Goal: Task Accomplishment & Management: Manage account settings

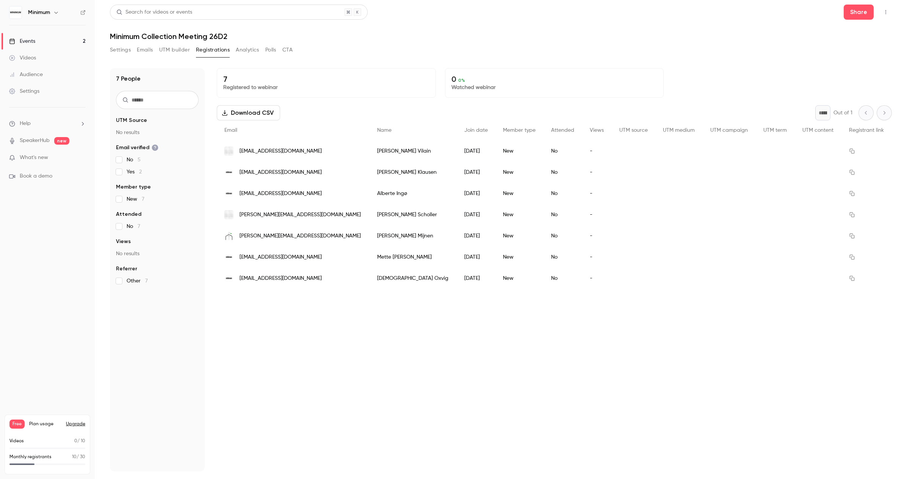
scroll to position [6, 0]
click at [65, 41] on link "Events 2" at bounding box center [47, 41] width 95 height 17
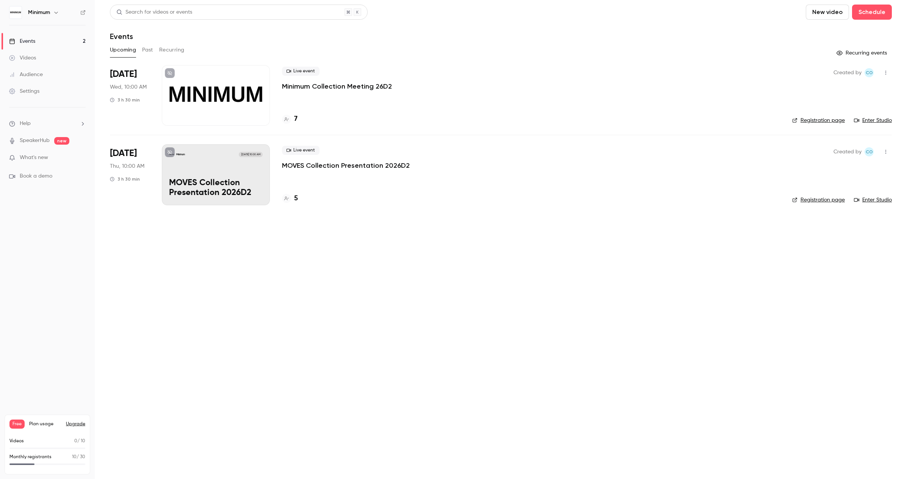
click at [216, 166] on div "Minimum Sep 18, 10:00 AM MOVES Collection Presentation 2026D2" at bounding box center [216, 174] width 108 height 61
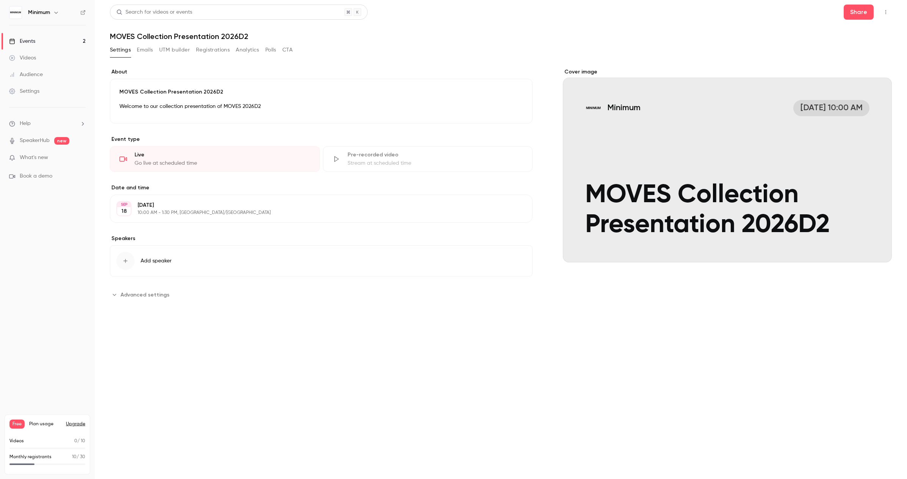
click at [207, 53] on button "Registrations" at bounding box center [213, 50] width 34 height 12
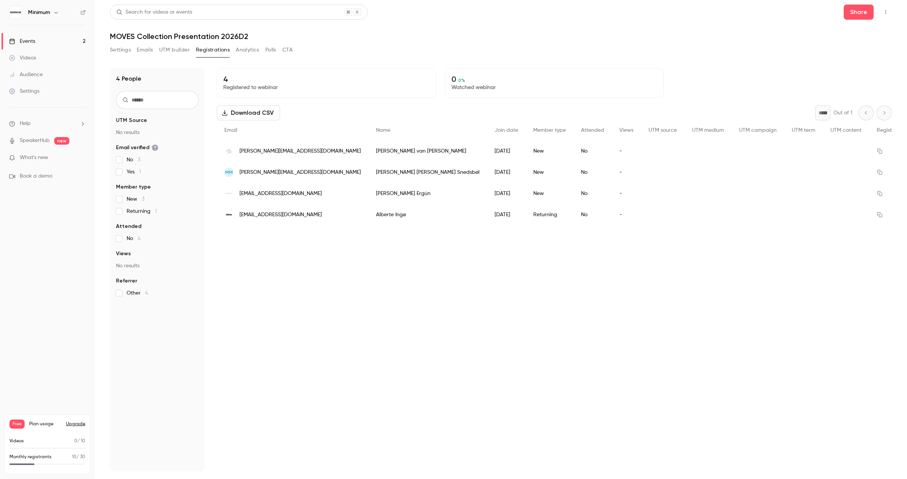
scroll to position [6, 0]
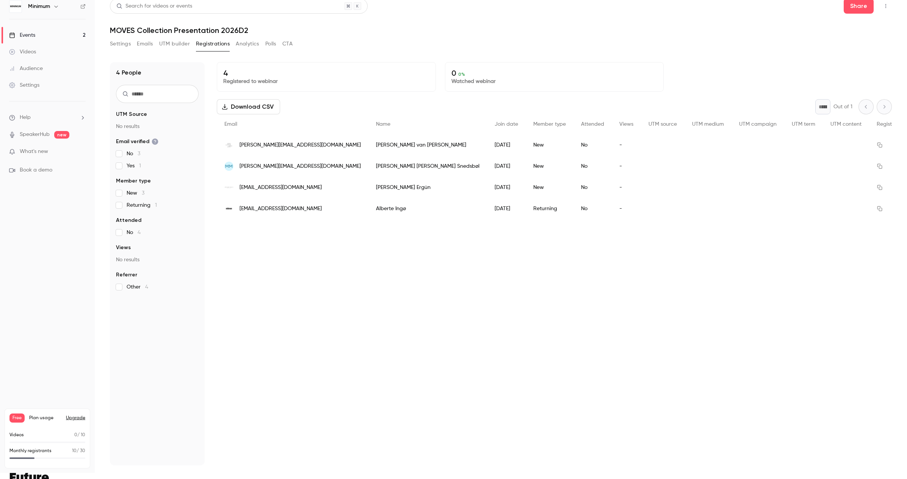
click at [32, 37] on div "Events" at bounding box center [22, 35] width 26 height 8
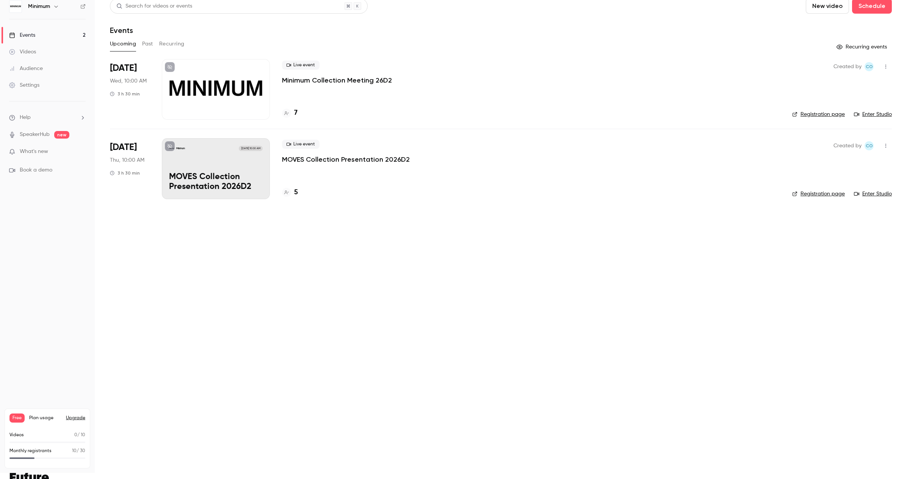
click at [201, 96] on div at bounding box center [216, 89] width 108 height 61
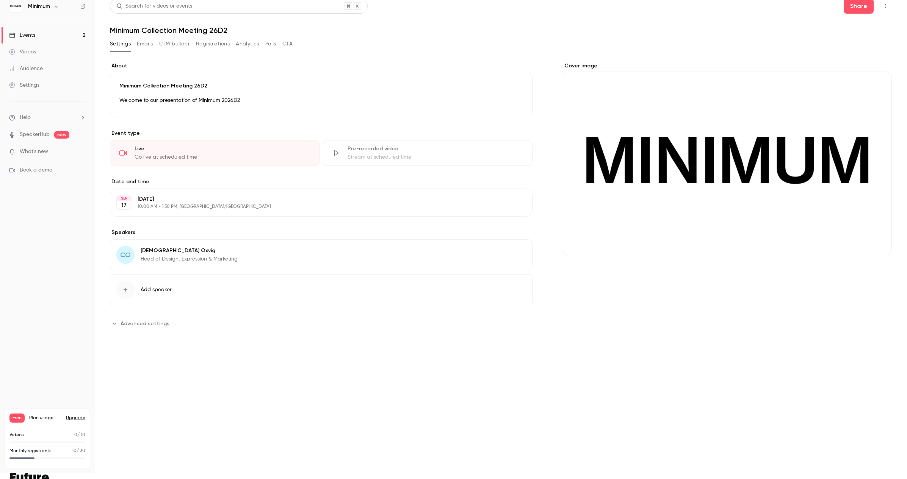
click at [221, 40] on button "Registrations" at bounding box center [213, 44] width 34 height 12
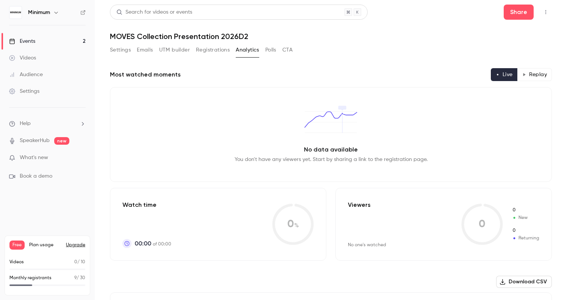
click at [53, 43] on link "Events 2" at bounding box center [47, 41] width 95 height 17
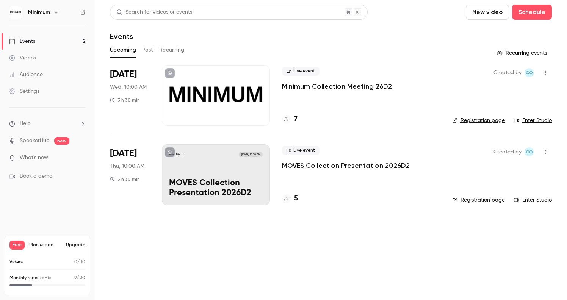
click at [190, 93] on div at bounding box center [216, 95] width 108 height 61
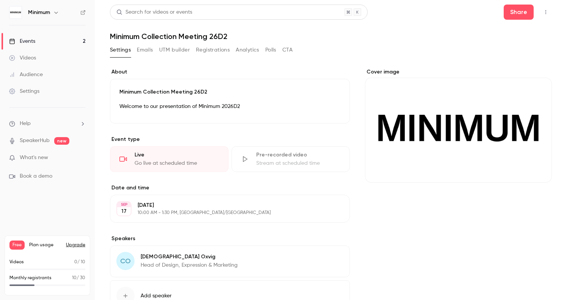
click at [42, 40] on link "Events 2" at bounding box center [47, 41] width 95 height 17
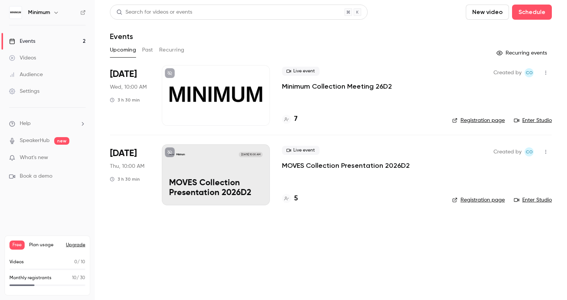
click at [548, 121] on link "Enter Studio" at bounding box center [533, 121] width 38 height 8
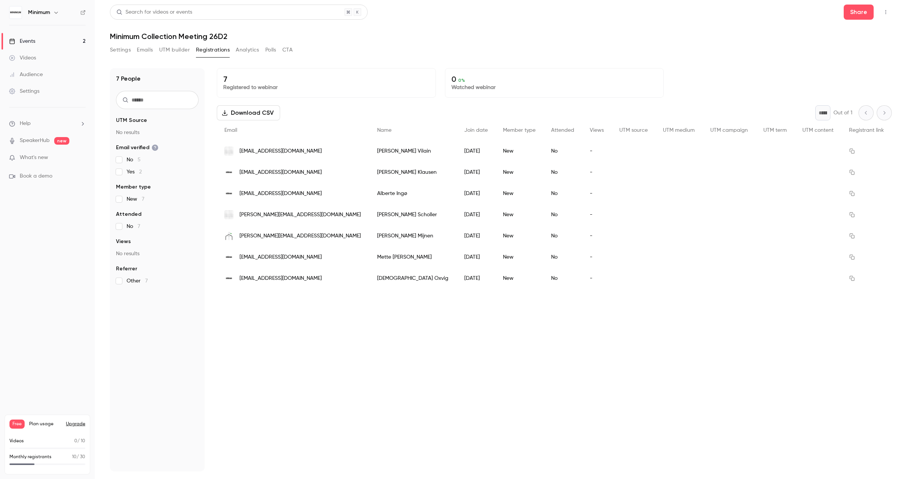
scroll to position [6, 0]
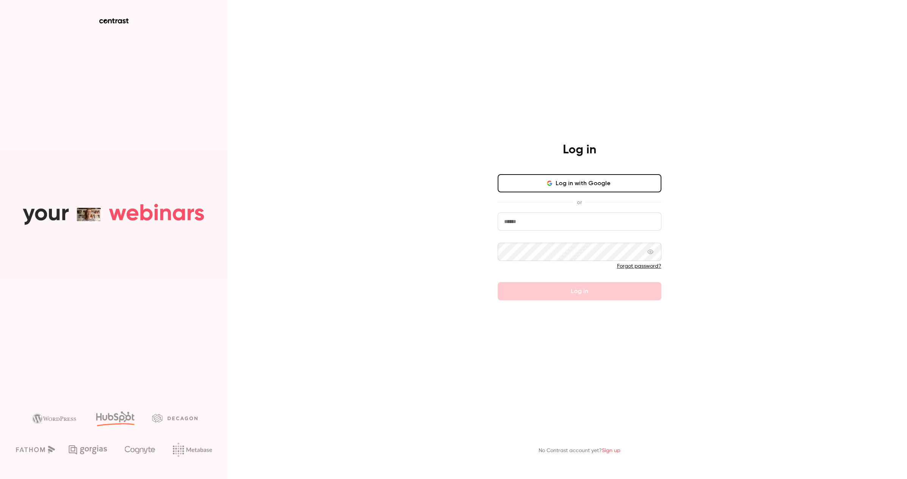
click at [597, 220] on input "email" at bounding box center [580, 222] width 164 height 18
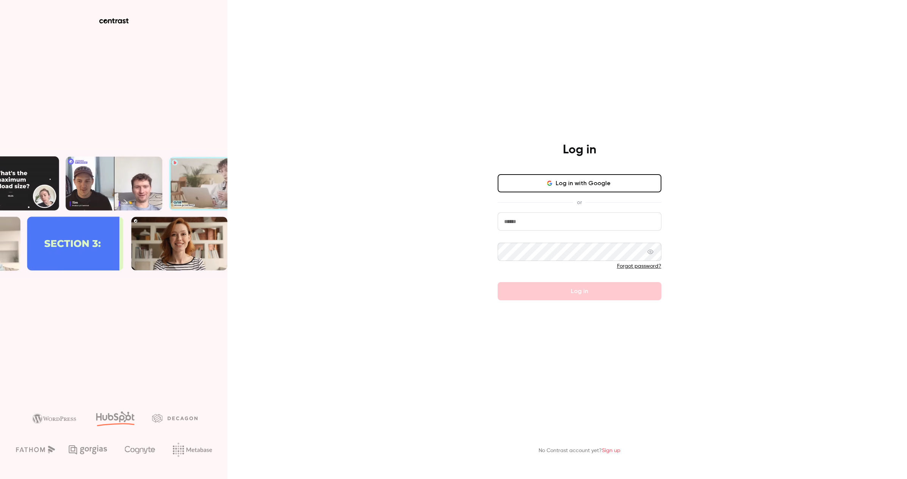
type input "**********"
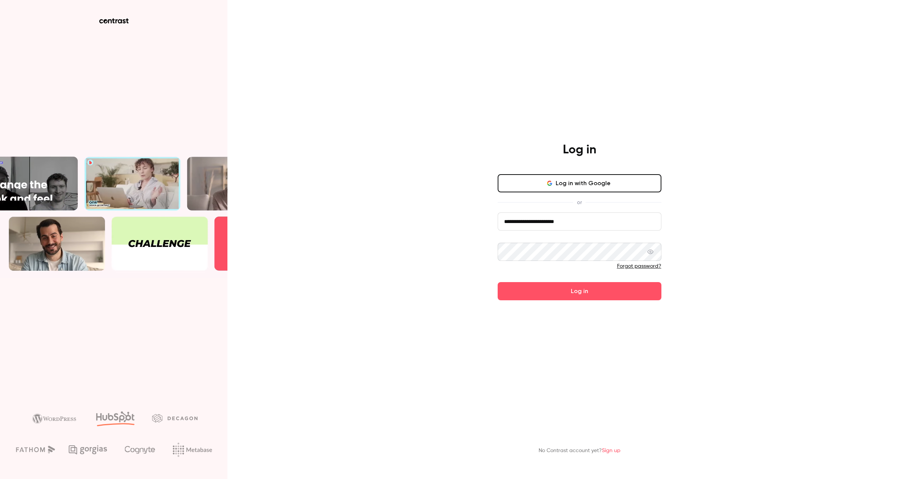
click at [498, 282] on button "Log in" at bounding box center [580, 291] width 164 height 18
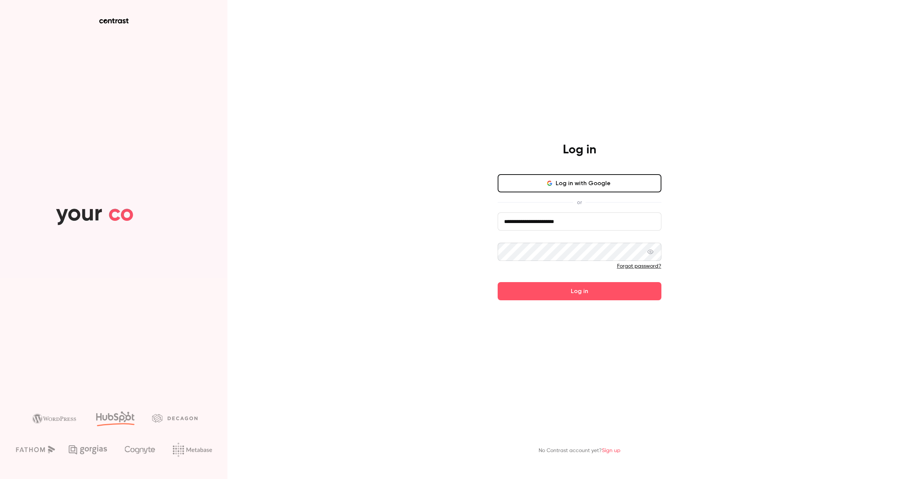
click at [498, 282] on button "Log in" at bounding box center [580, 291] width 164 height 18
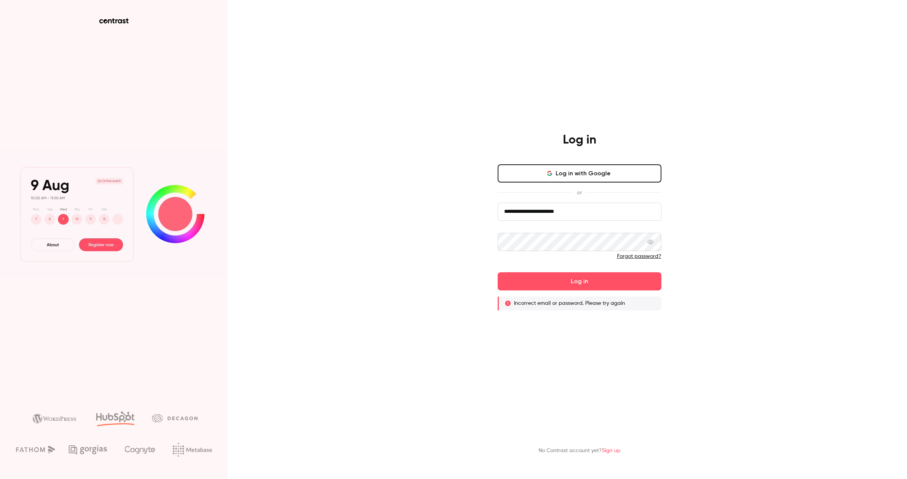
click at [647, 257] on link "Forgot password?" at bounding box center [639, 256] width 44 height 5
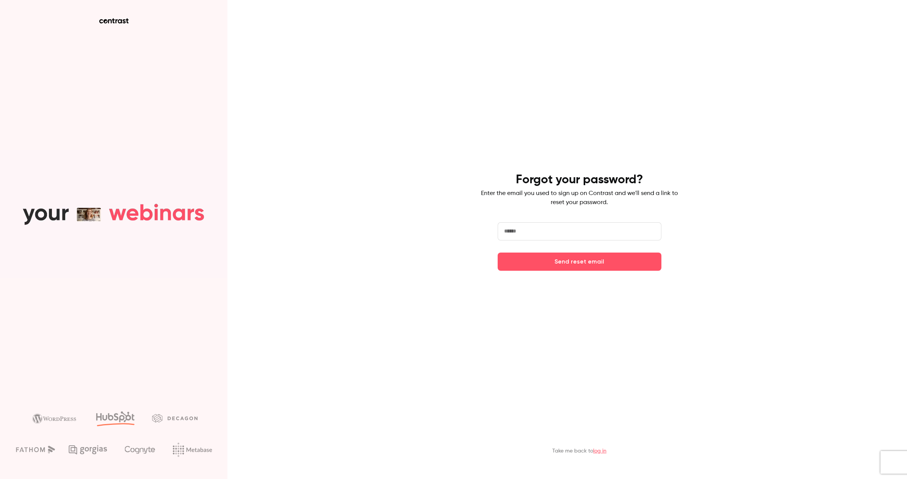
click at [590, 232] on input "email" at bounding box center [580, 231] width 164 height 18
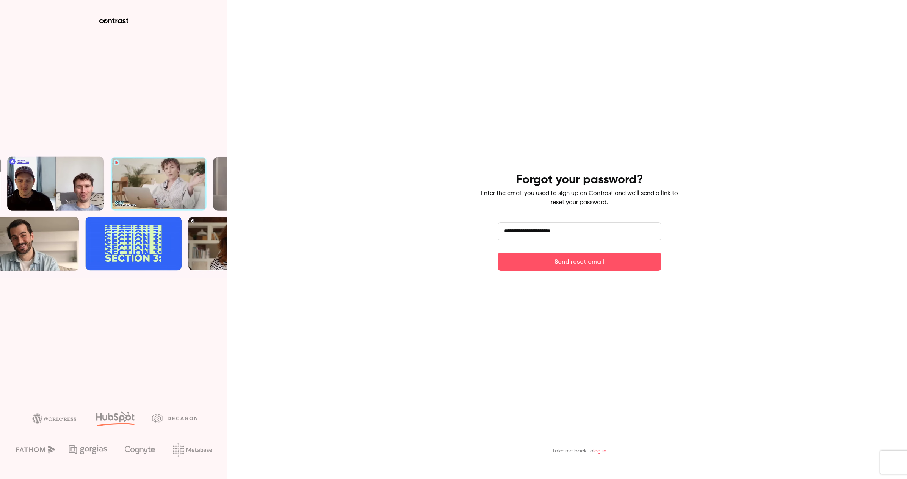
click at [584, 234] on input "**********" at bounding box center [580, 231] width 164 height 18
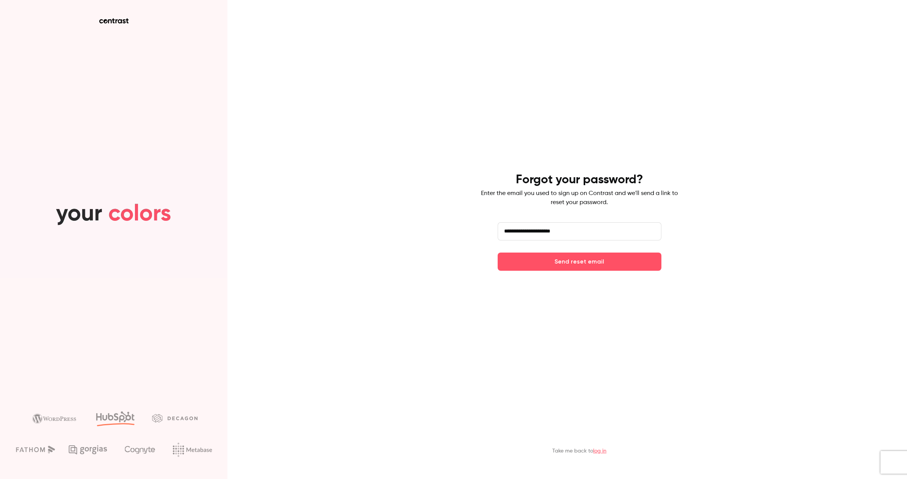
click at [584, 234] on input "**********" at bounding box center [580, 231] width 164 height 18
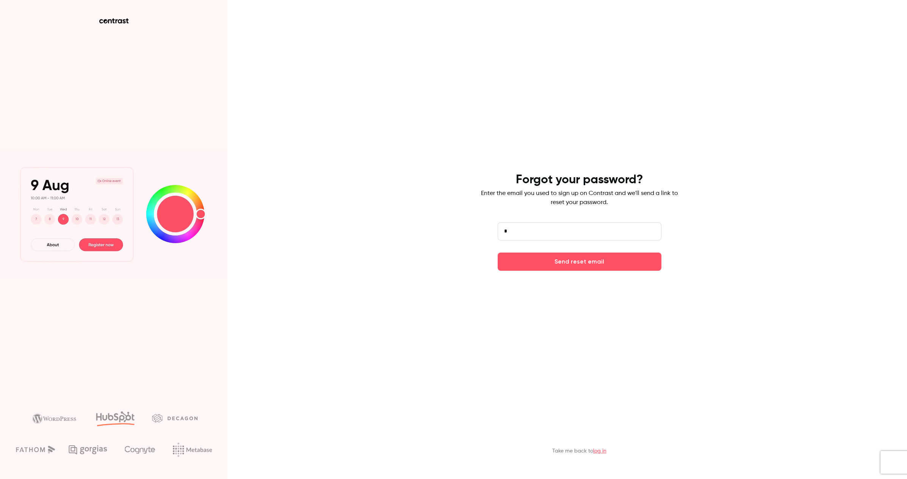
type input "**********"
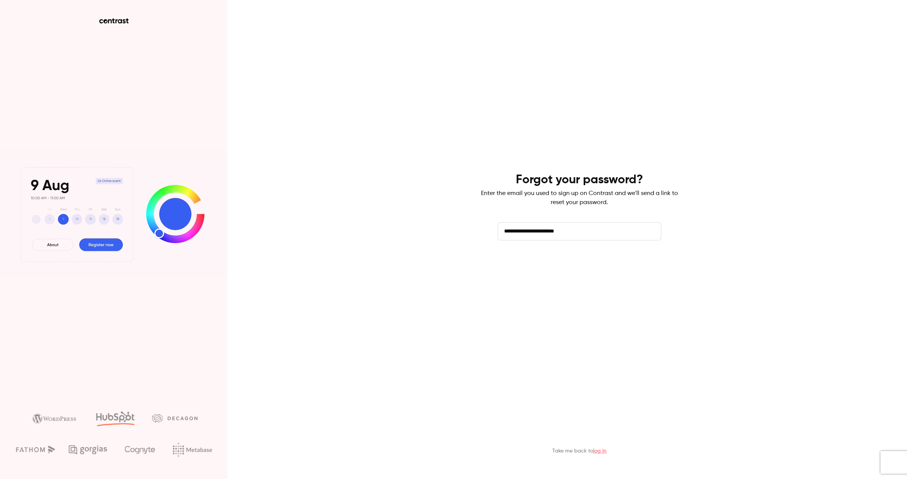
click at [577, 266] on button "Send reset email" at bounding box center [580, 262] width 164 height 18
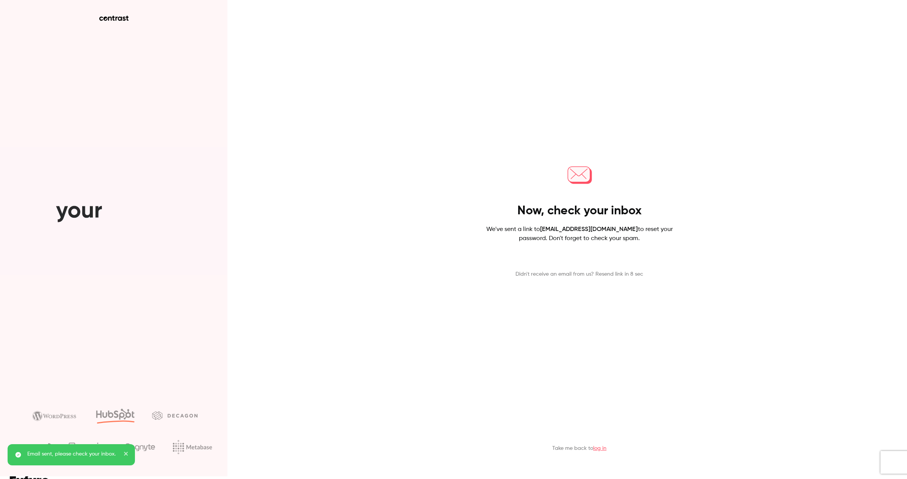
scroll to position [5, 0]
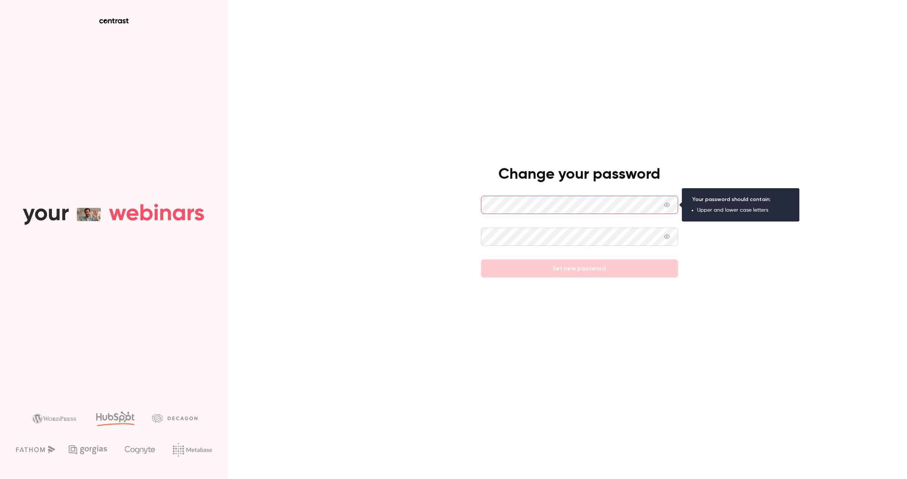
click at [667, 205] on icon at bounding box center [667, 205] width 6 height 6
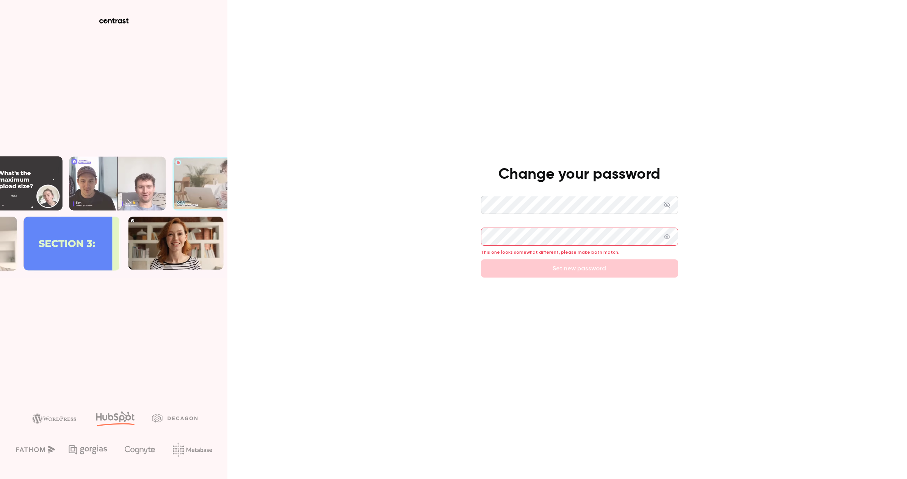
click at [667, 237] on icon at bounding box center [667, 237] width 6 height 5
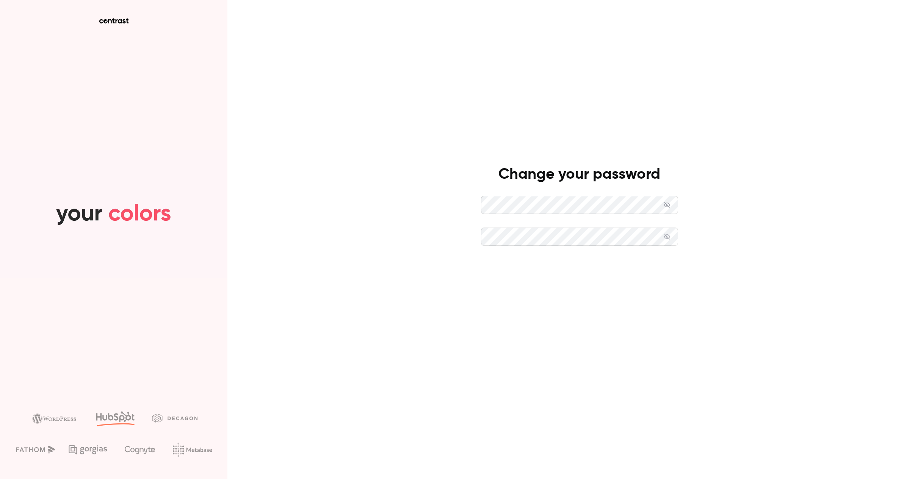
click at [602, 268] on button "Set new password" at bounding box center [579, 269] width 197 height 18
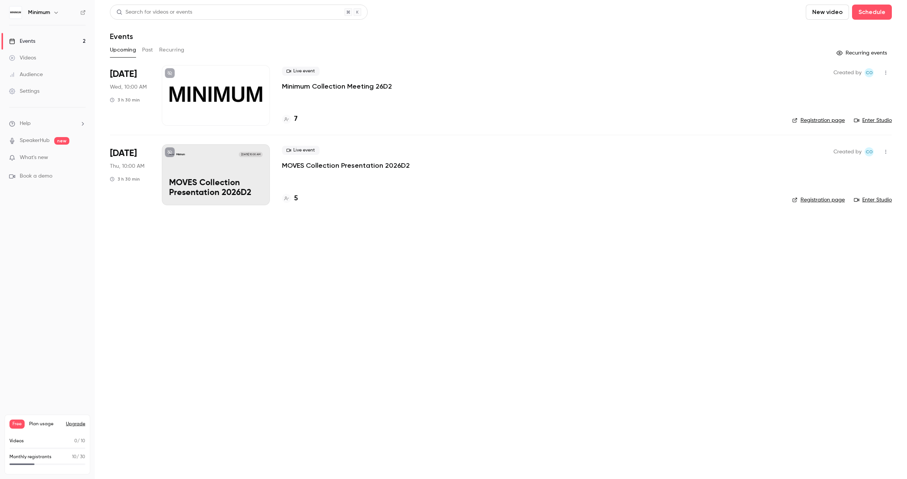
click at [230, 101] on div at bounding box center [216, 95] width 108 height 61
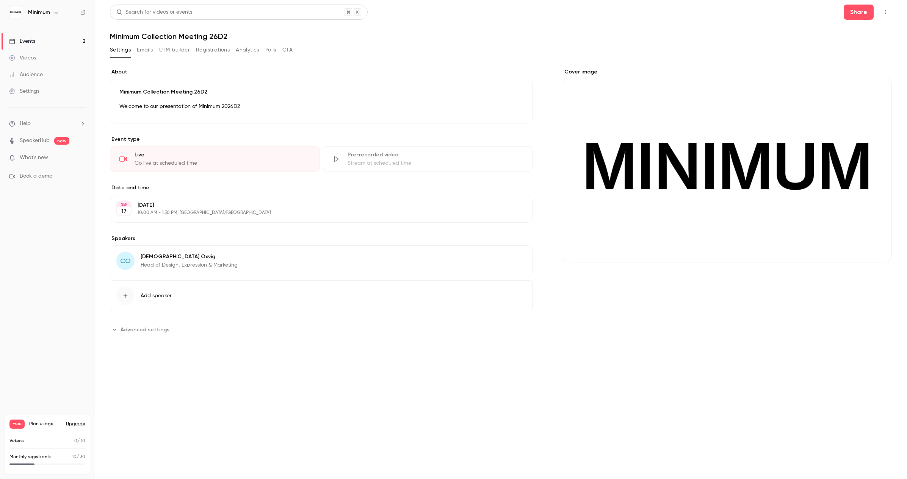
click at [210, 51] on button "Registrations" at bounding box center [213, 50] width 34 height 12
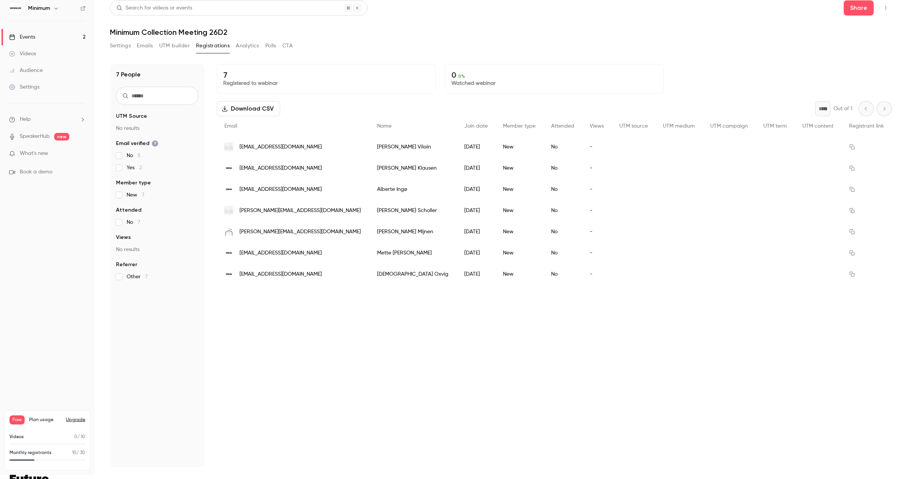
scroll to position [4, 0]
click at [70, 38] on link "Events 2" at bounding box center [47, 37] width 95 height 17
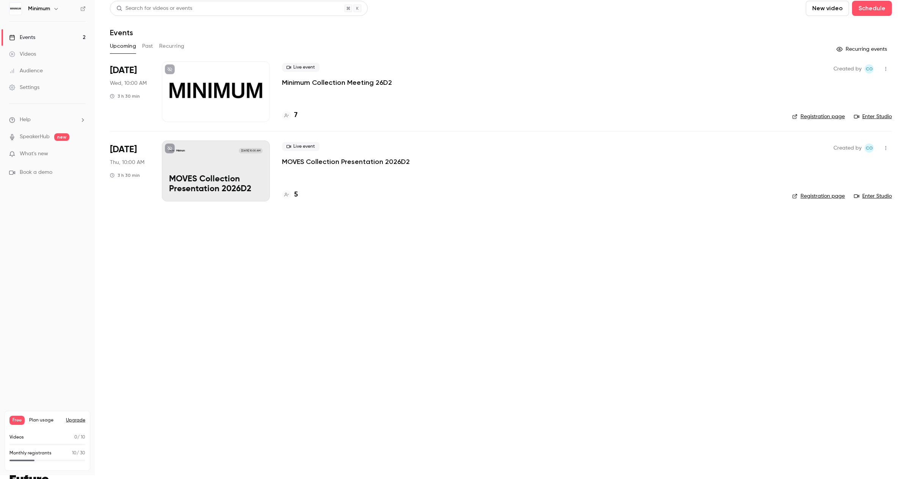
click at [329, 249] on main "Search for videos or events New video Schedule Events Upcoming Past Recurring R…" at bounding box center [501, 235] width 812 height 479
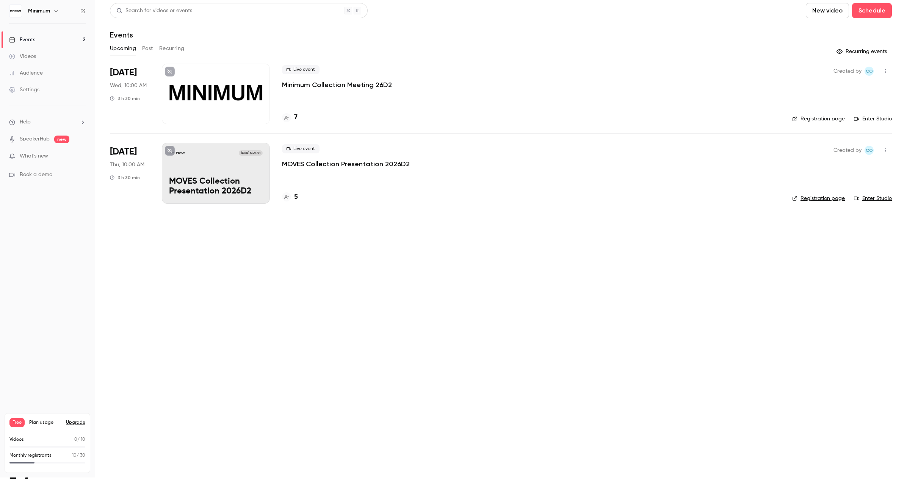
scroll to position [2, 0]
click at [230, 94] on div at bounding box center [216, 93] width 108 height 61
